Goal: Navigation & Orientation: Find specific page/section

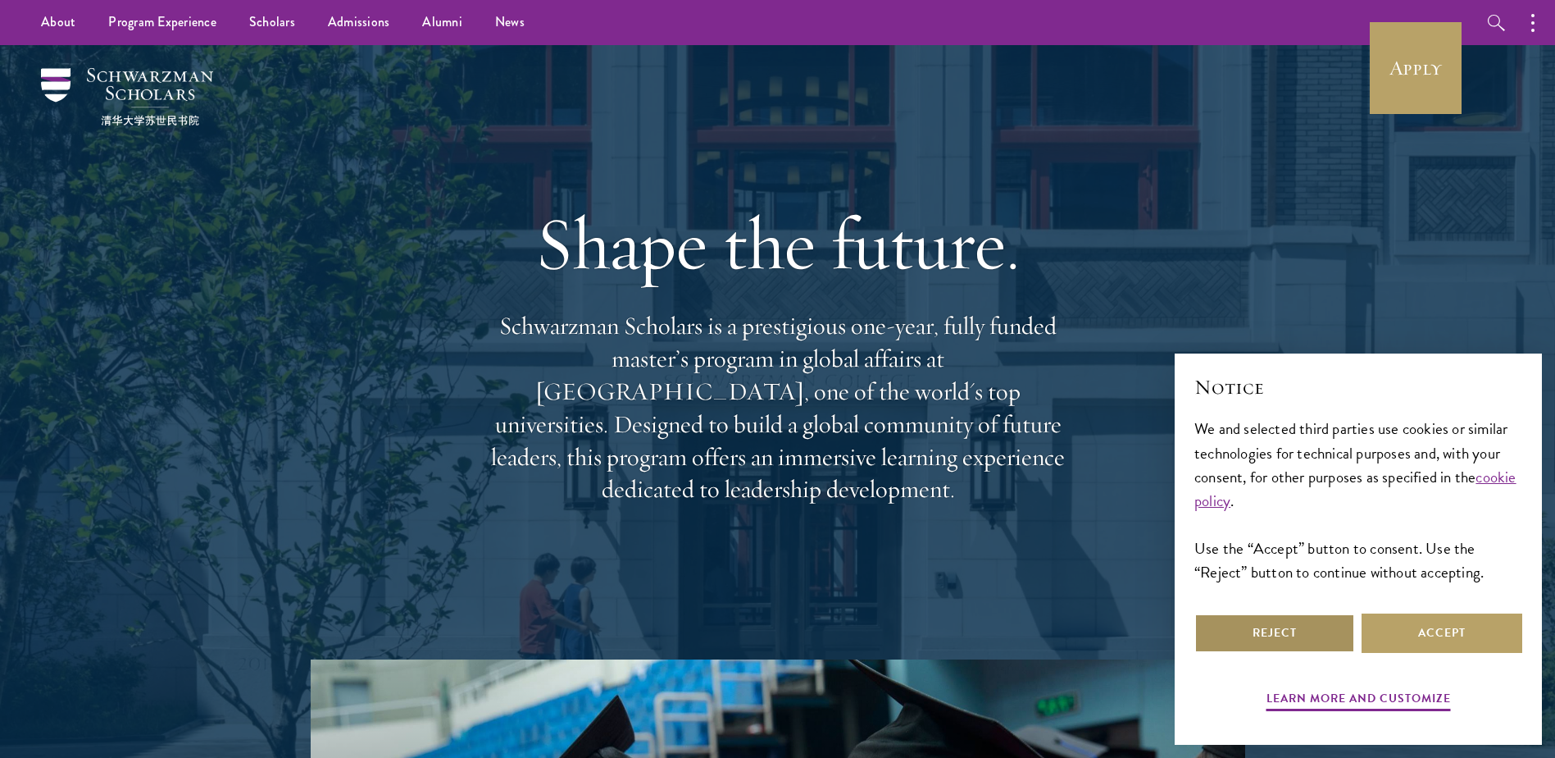
click at [1306, 635] on button "Reject" at bounding box center [1275, 632] width 161 height 39
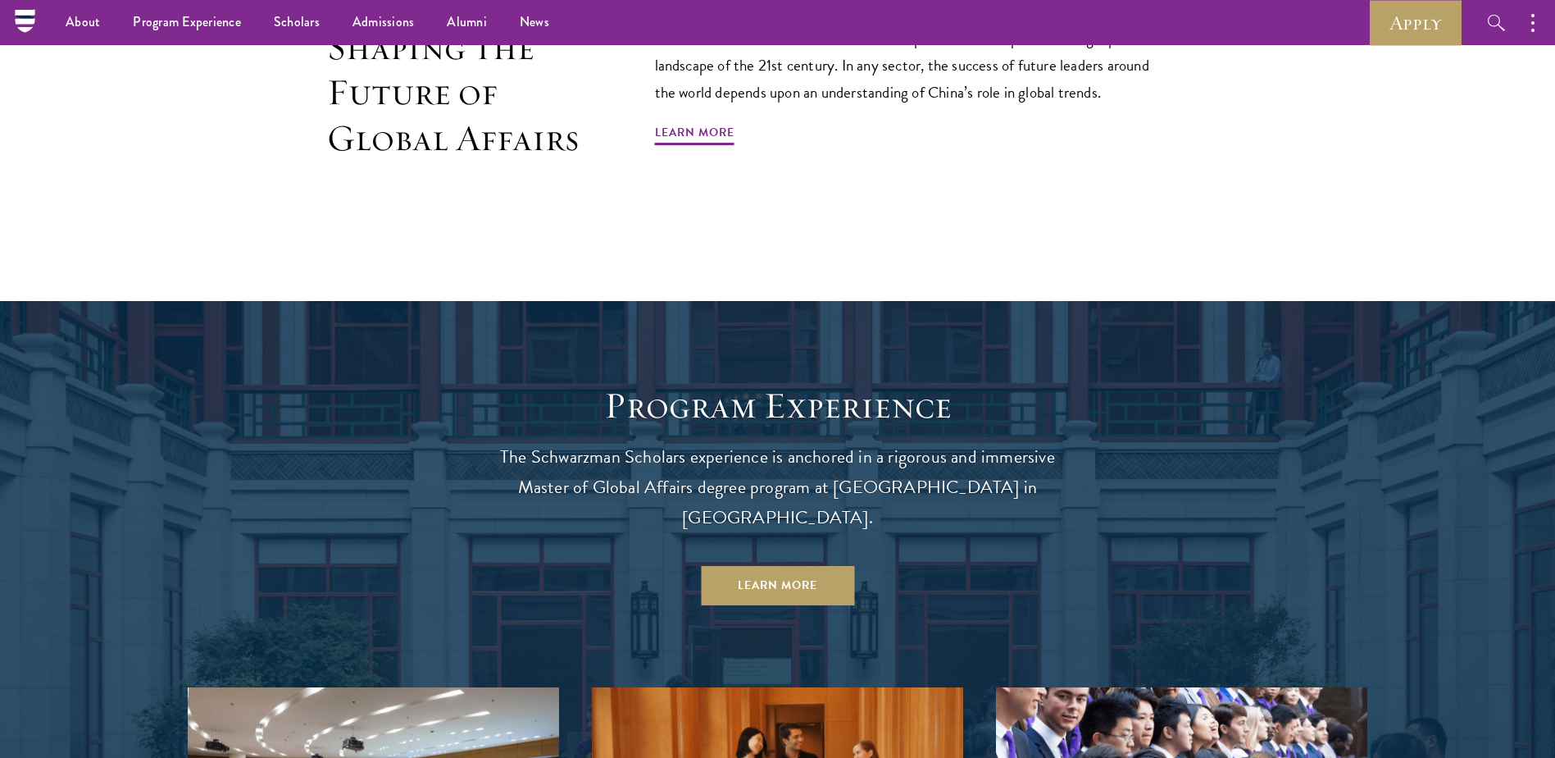
scroll to position [1148, 0]
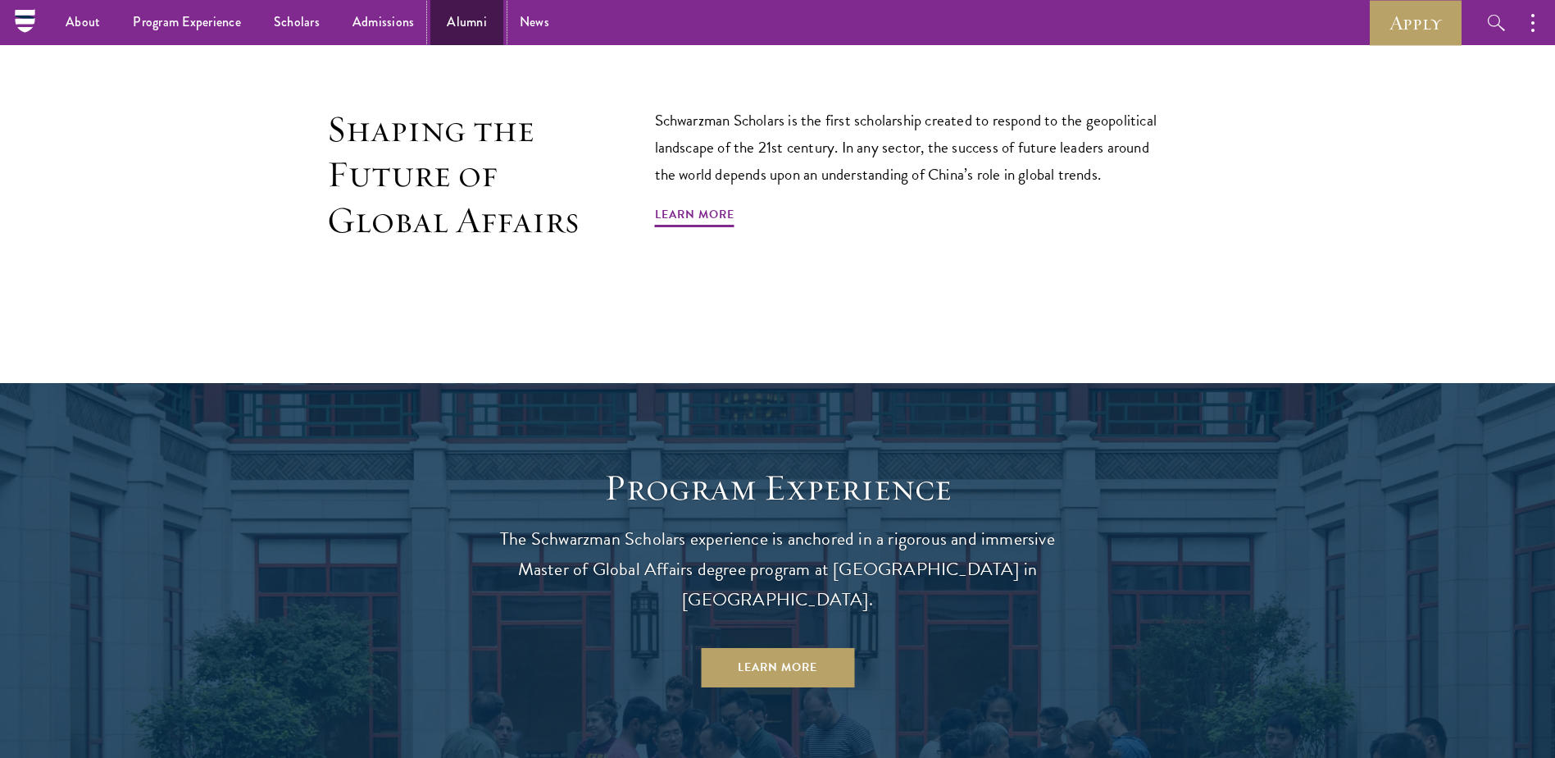
click at [449, 13] on link "Alumni" at bounding box center [466, 22] width 73 height 45
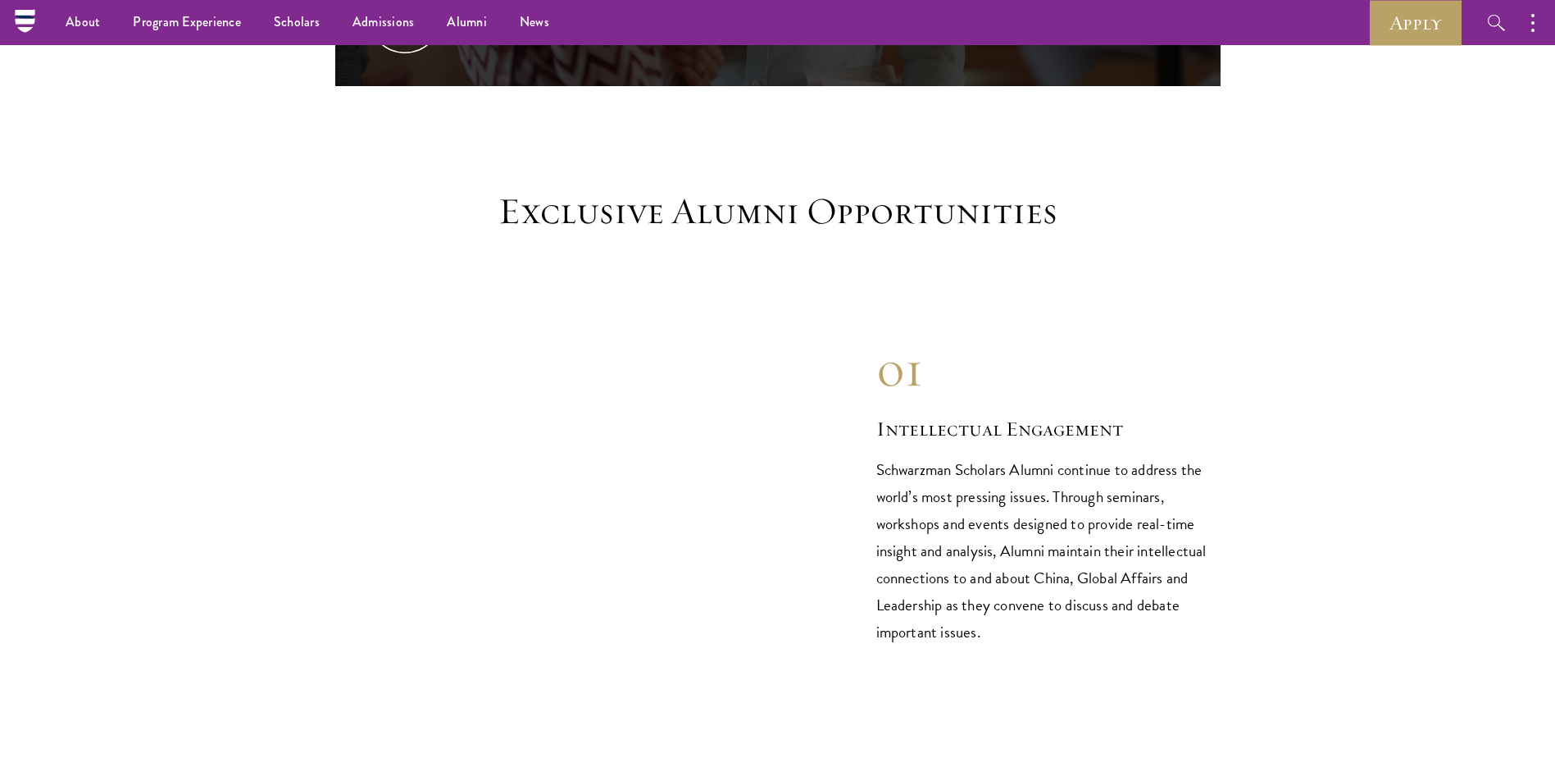
scroll to position [984, 0]
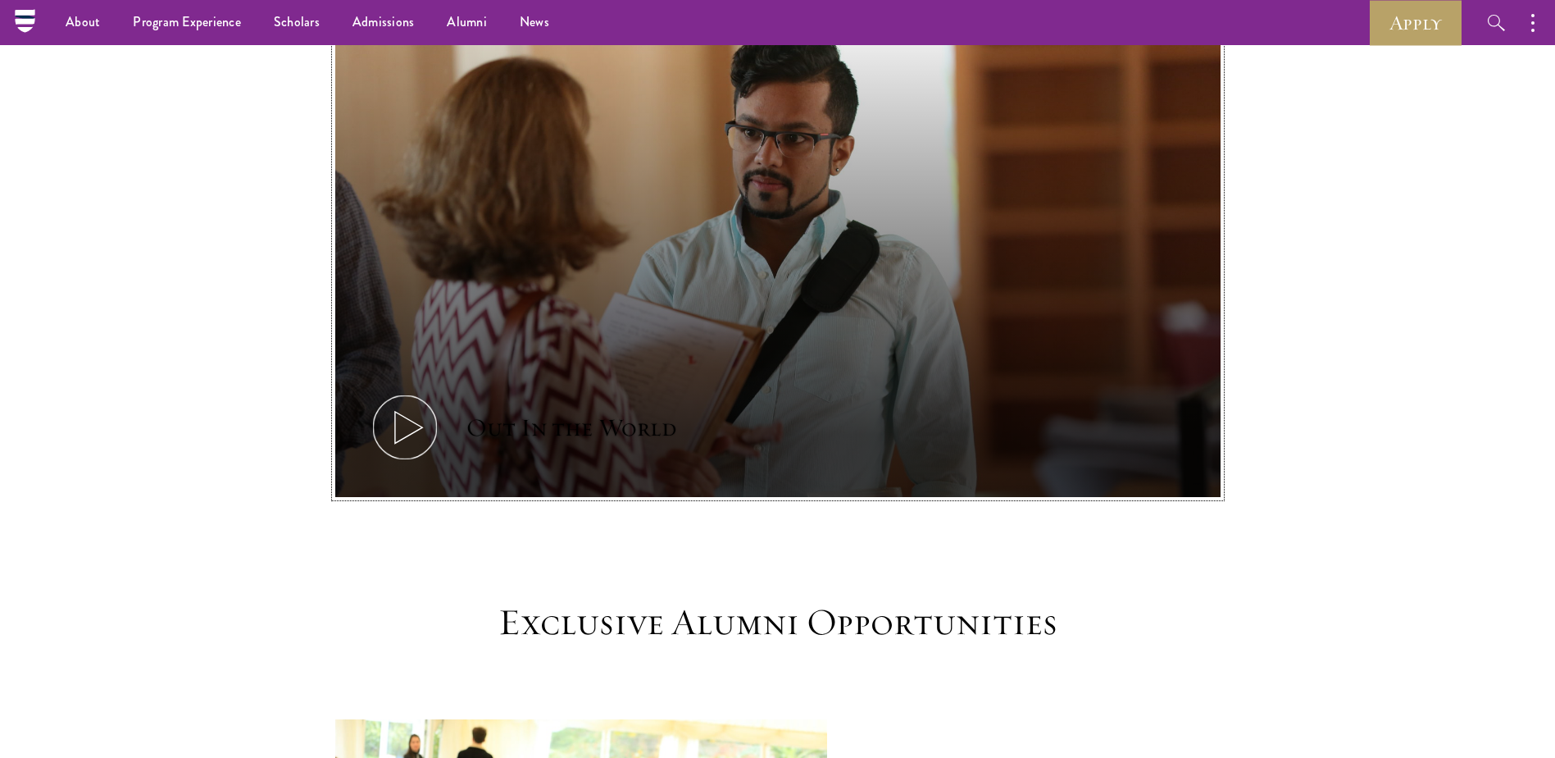
click at [594, 411] on div "Out In the World" at bounding box center [571, 427] width 210 height 33
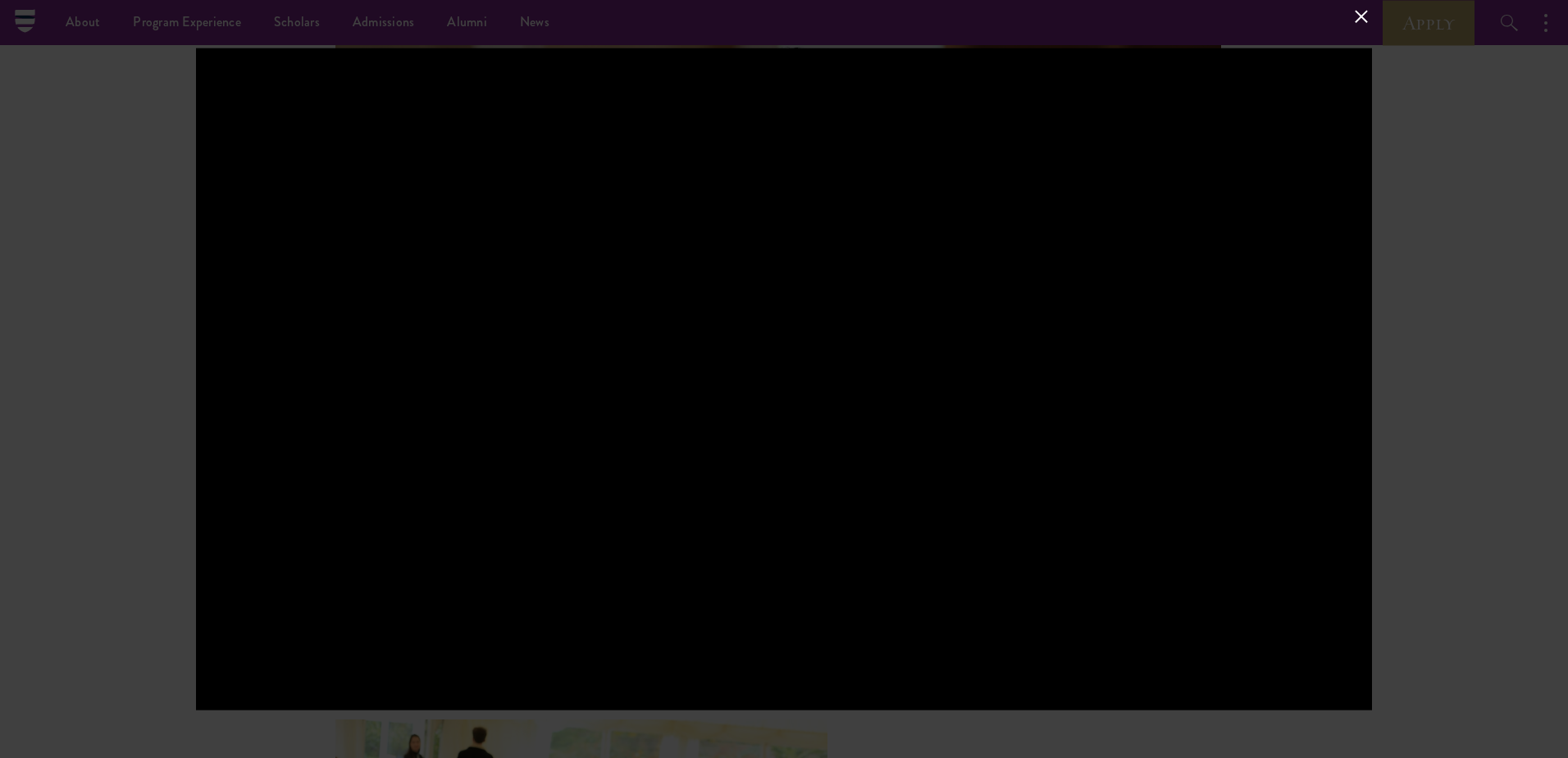
click at [1394, 81] on div at bounding box center [784, 379] width 1568 height 758
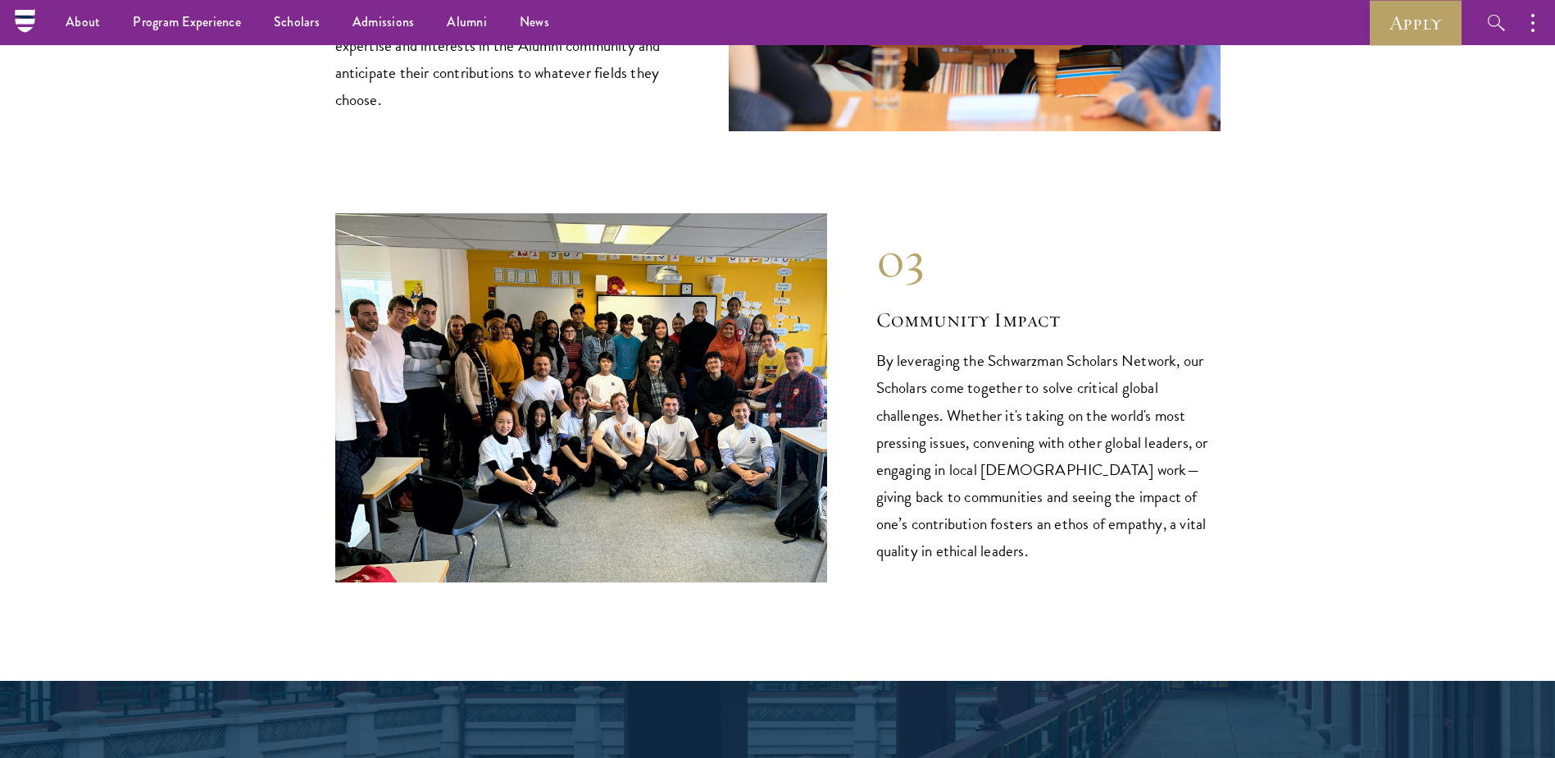
scroll to position [2378, 0]
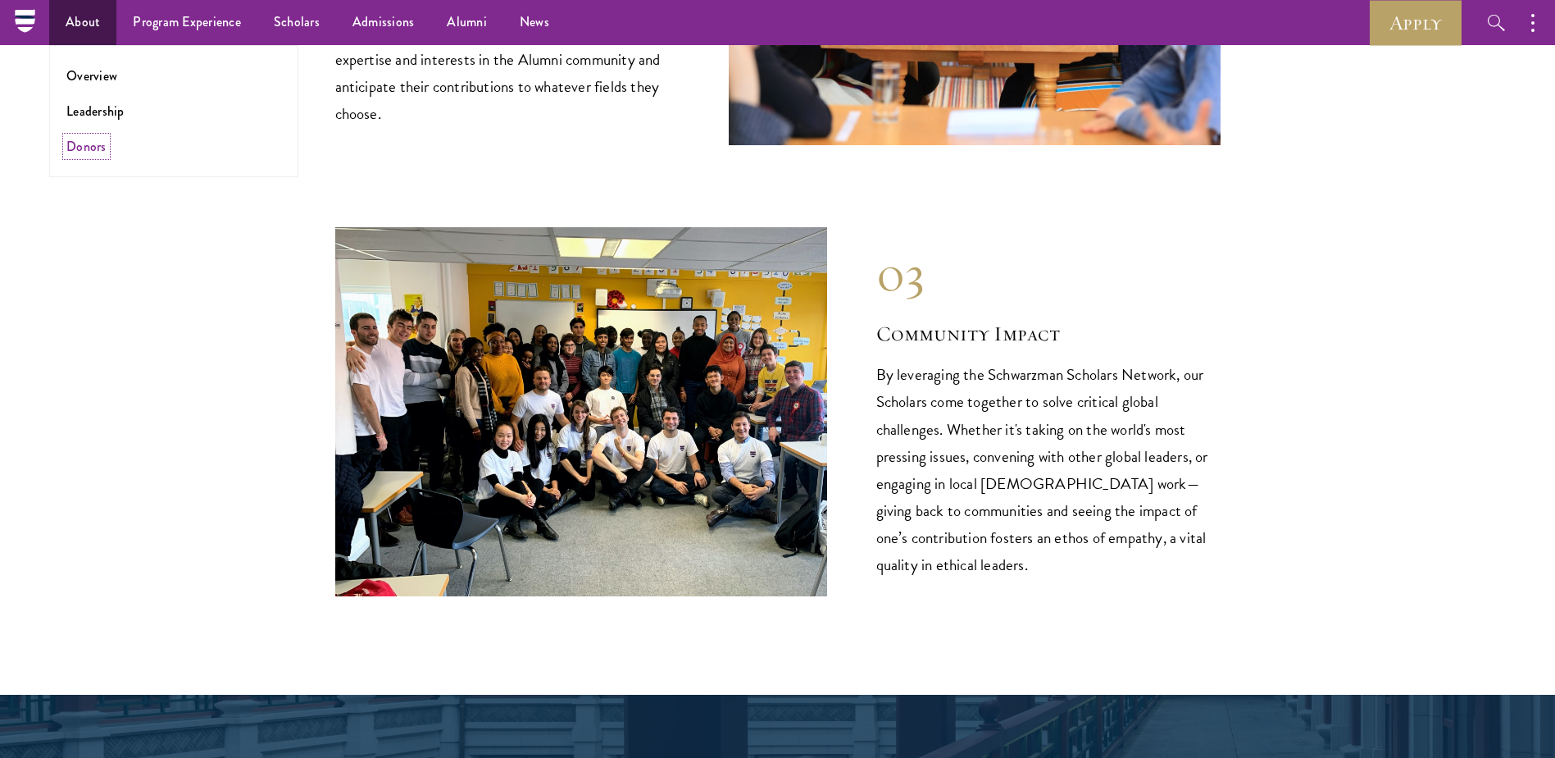
click at [87, 142] on link "Donors" at bounding box center [86, 146] width 40 height 19
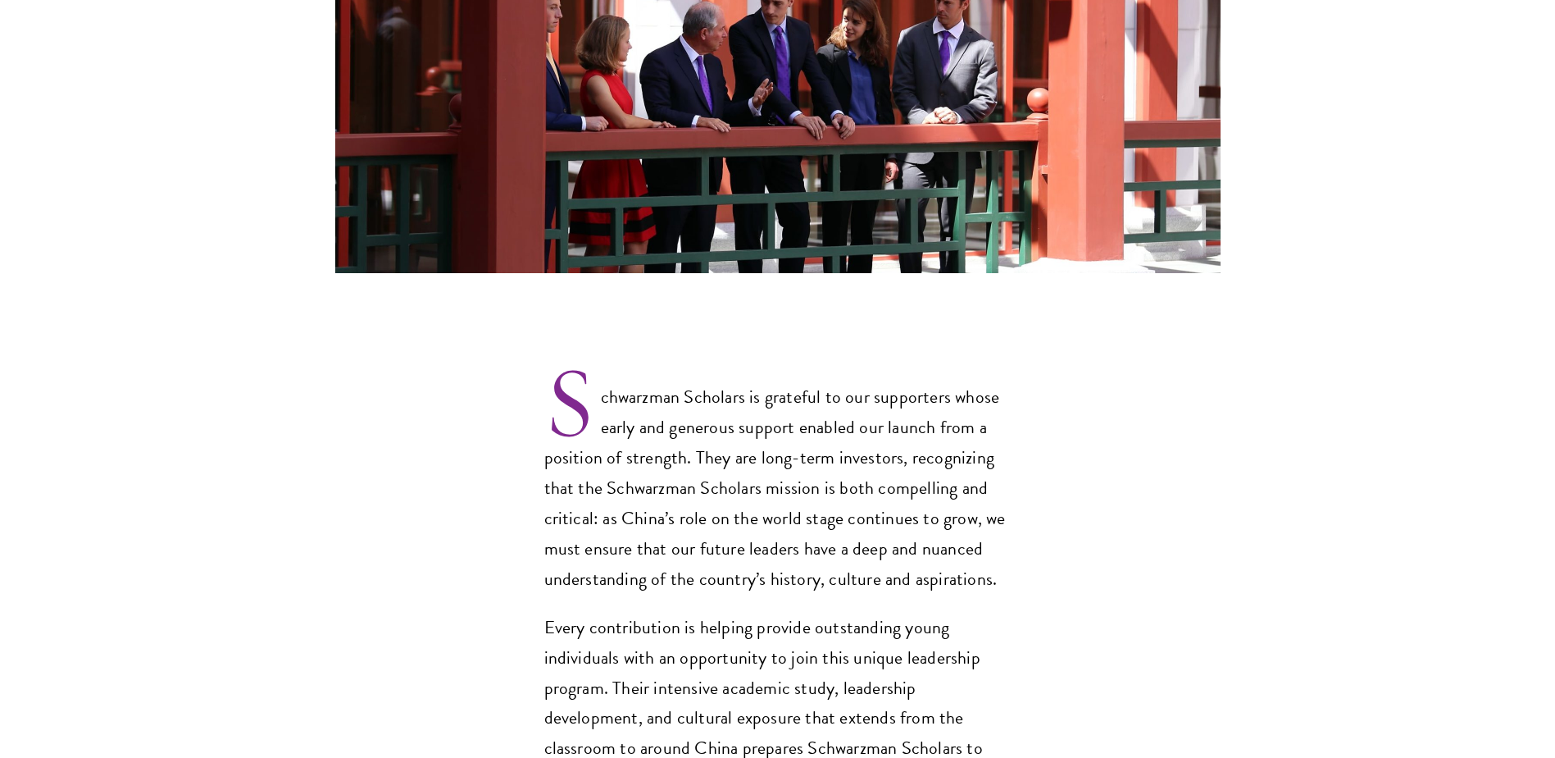
scroll to position [1066, 0]
